Goal: Information Seeking & Learning: Learn about a topic

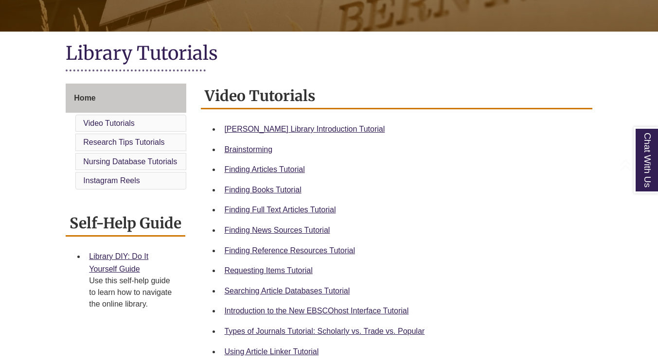
scroll to position [195, 0]
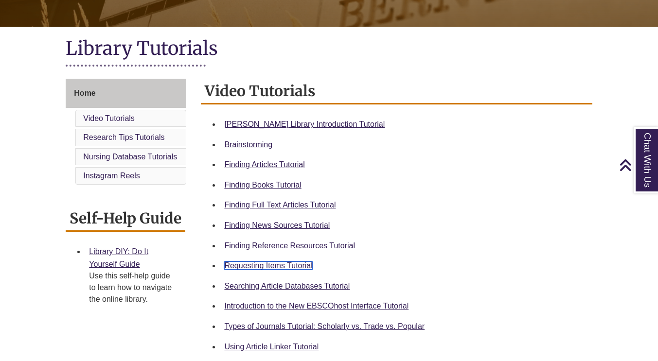
click at [295, 265] on link "Requesting Items Tutorial" at bounding box center [268, 266] width 88 height 8
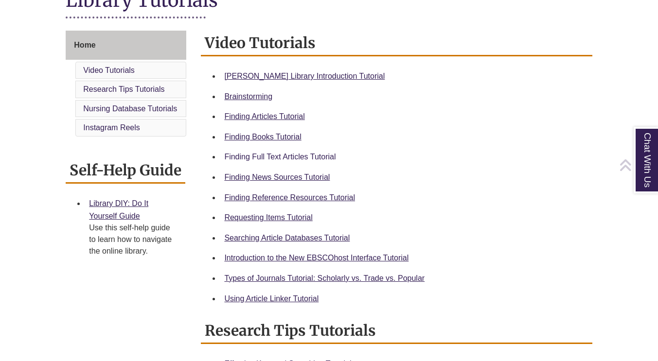
scroll to position [243, 0]
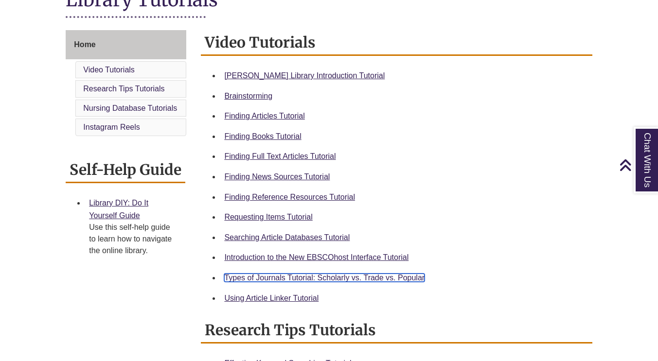
click at [335, 278] on link "Types of Journals Tutorial: Scholarly vs. Trade vs. Popular" at bounding box center [324, 278] width 200 height 8
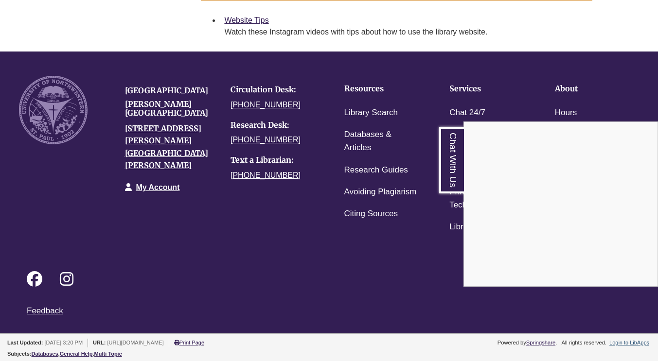
scroll to position [800, 0]
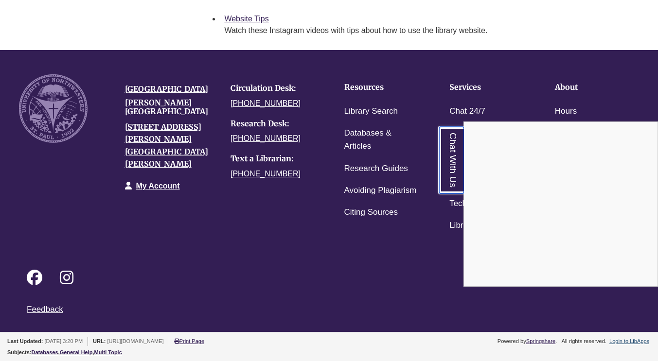
click at [453, 145] on link "Chat With Us" at bounding box center [451, 160] width 25 height 67
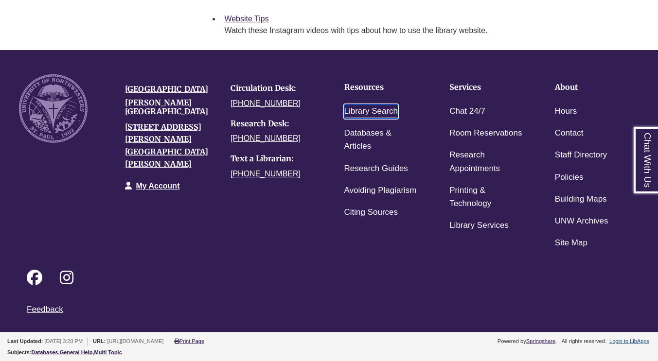
click at [391, 116] on link "Library Search" at bounding box center [371, 112] width 54 height 14
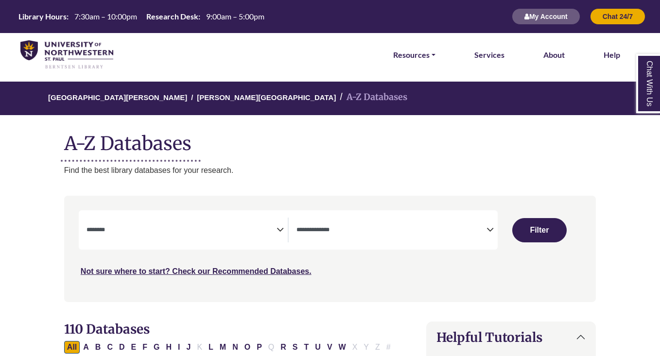
select select "Database Subject Filter"
select select "Database Types Filter"
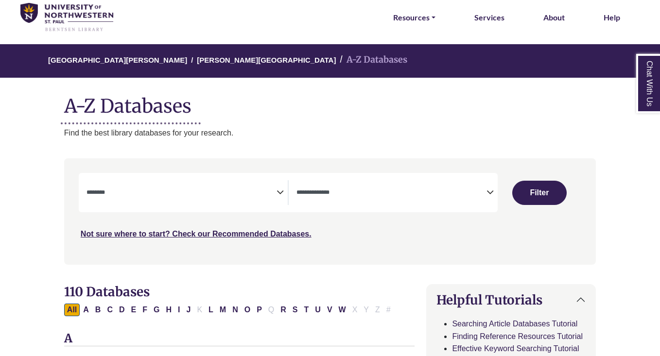
scroll to position [49, 0]
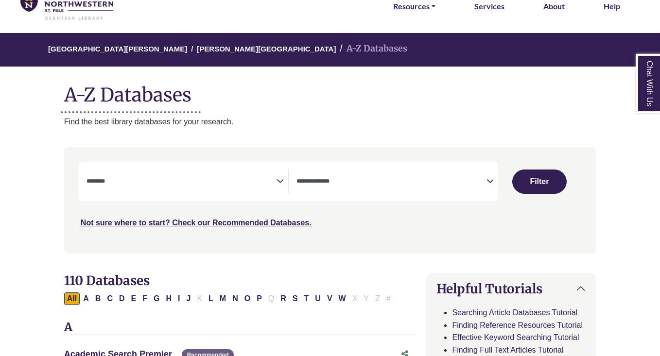
click at [267, 182] on textarea "Search" at bounding box center [182, 182] width 190 height 8
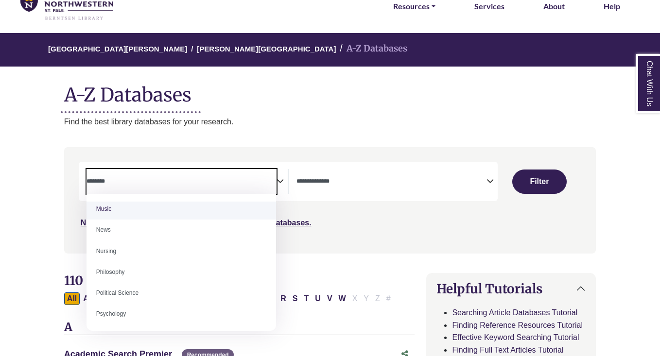
scroll to position [681, 0]
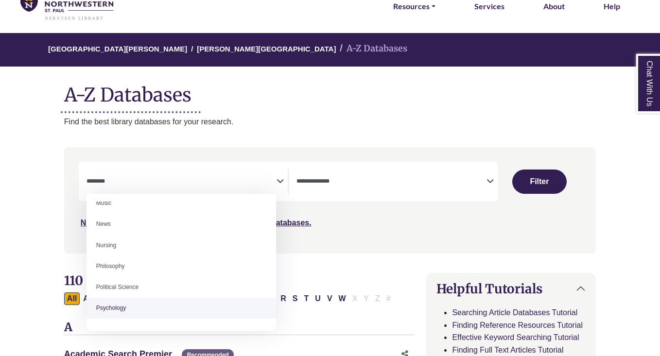
select select "*****"
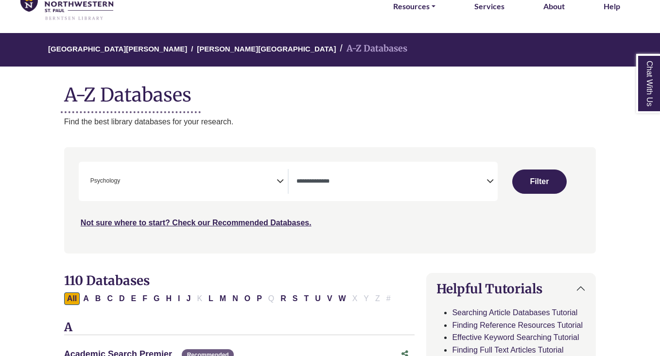
click at [282, 177] on icon "Search filters" at bounding box center [280, 180] width 7 height 15
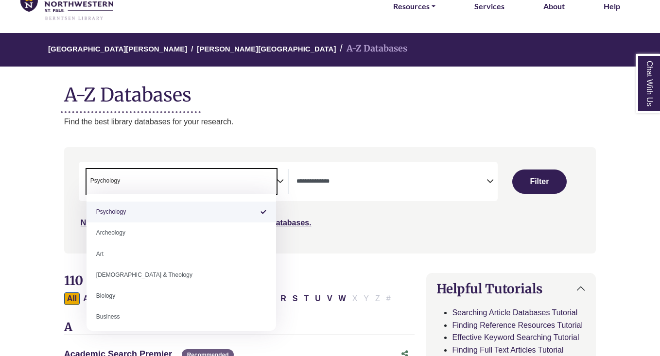
scroll to position [0, 0]
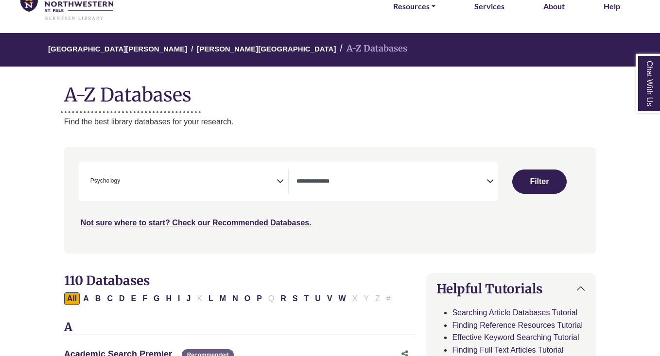
click at [403, 112] on div "University of Northwestern - St. Paul Berntsen Library A-Z Databases A-Z Databa…" at bounding box center [330, 80] width 561 height 95
click at [528, 174] on button "Filter" at bounding box center [540, 182] width 54 height 24
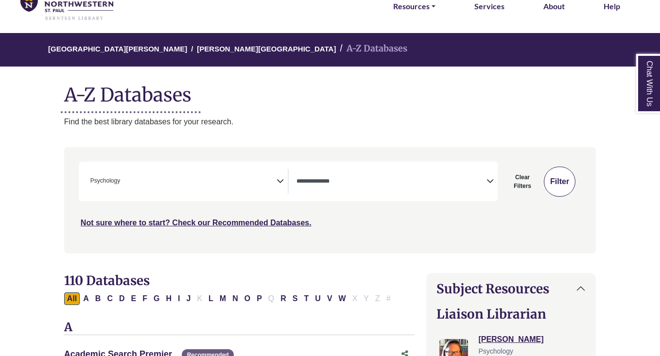
select select "Database Types Filter"
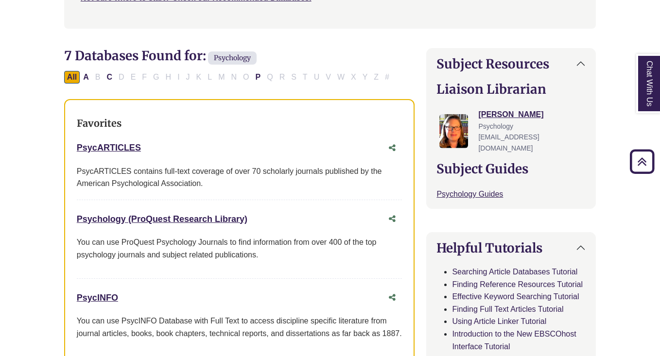
scroll to position [292, 0]
